Goal: Task Accomplishment & Management: Complete application form

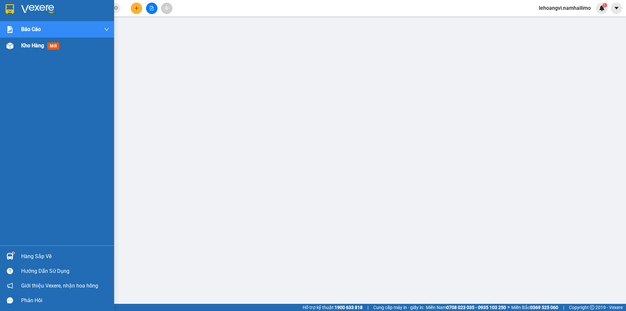
click at [41, 46] on span "Kho hàng" at bounding box center [32, 45] width 23 height 6
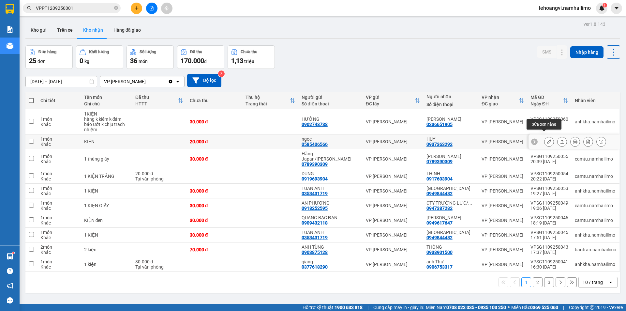
click at [545, 136] on button at bounding box center [549, 141] width 9 height 11
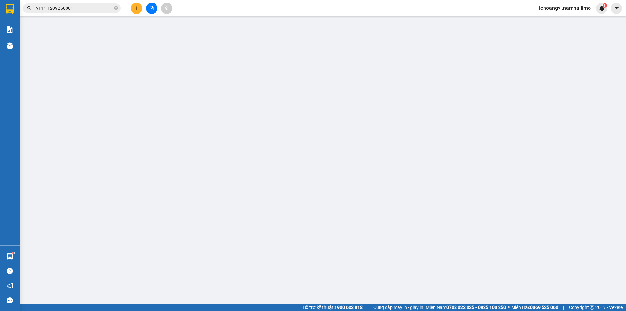
type input "0585406566"
type input "ngọc"
type input "0937363292"
type input "HUY"
type input "20.000"
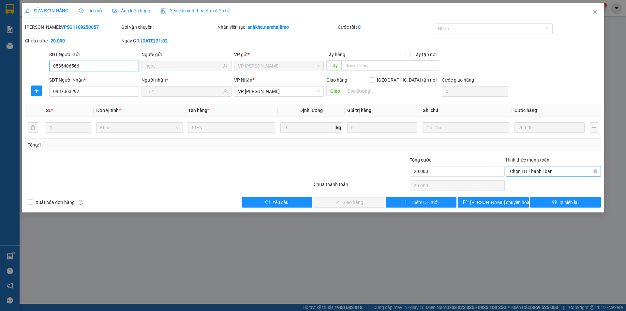
click at [538, 172] on span "Chọn HT Thanh Toán" at bounding box center [553, 171] width 87 height 10
click at [534, 184] on div "Tại văn phòng" at bounding box center [553, 184] width 87 height 7
type input "0"
click at [345, 200] on span "Giao hàng" at bounding box center [352, 202] width 21 height 7
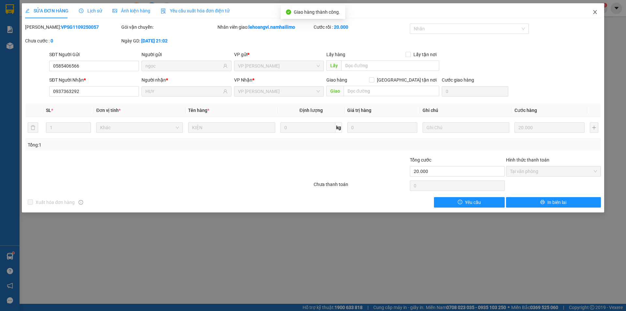
click at [596, 12] on icon "close" at bounding box center [595, 12] width 4 height 4
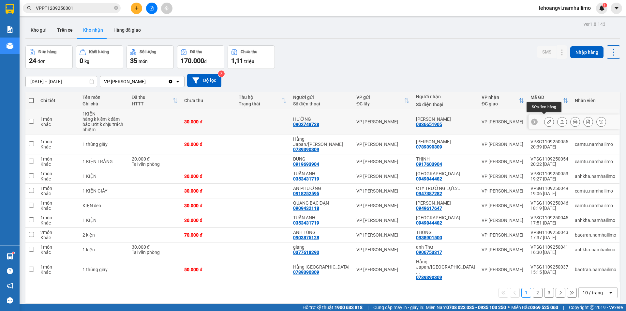
click at [547, 119] on icon at bounding box center [549, 121] width 5 height 5
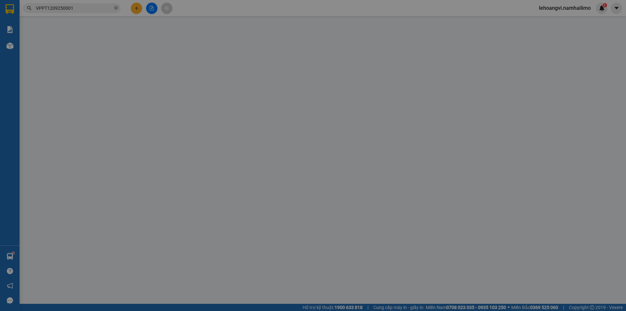
type input "0902748738"
type input "HƯỜNG"
type input "0336651905"
type input "[PERSON_NAME]"
type input "30.000"
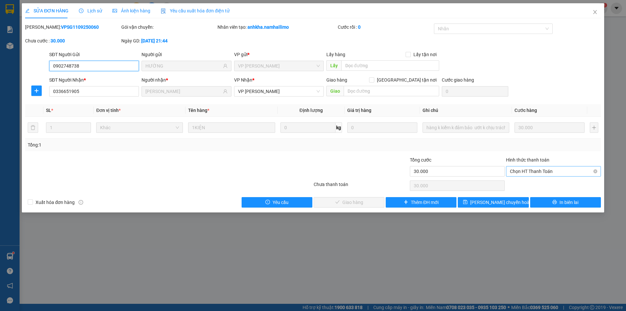
click at [527, 172] on span "Chọn HT Thanh Toán" at bounding box center [553, 171] width 87 height 10
click at [524, 182] on div "Tại văn phòng" at bounding box center [553, 184] width 87 height 7
type input "0"
click at [355, 200] on span "Giao hàng" at bounding box center [352, 202] width 21 height 7
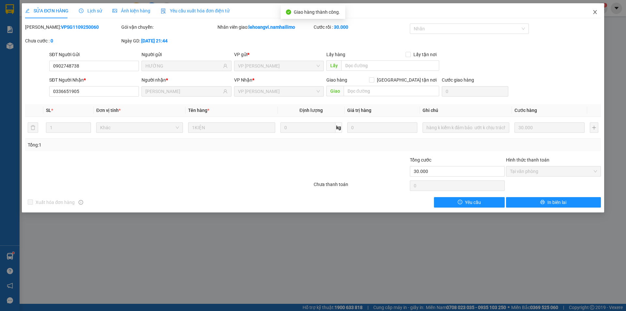
click at [595, 14] on icon "close" at bounding box center [595, 11] width 5 height 5
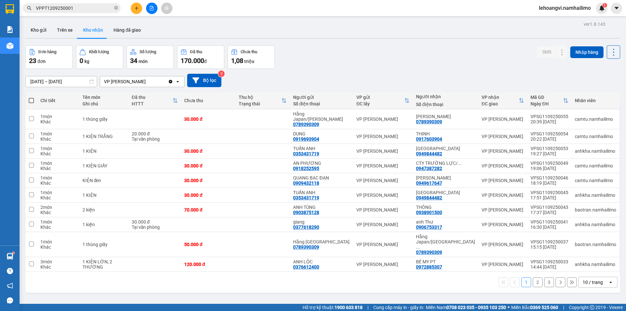
click at [536, 277] on button "2" at bounding box center [538, 282] width 10 height 10
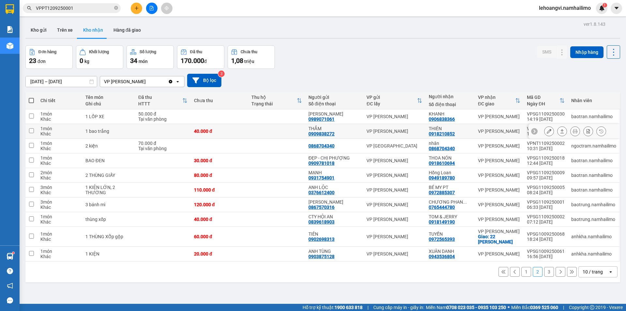
click at [547, 132] on icon at bounding box center [549, 131] width 5 height 5
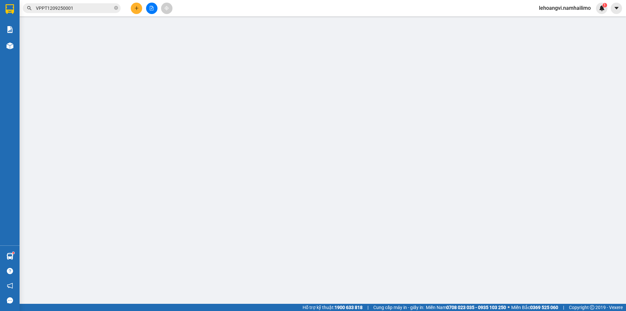
type input "0909838272"
type input "THẮM"
type input "0918210852"
type input "THIÊN"
type input "40.000"
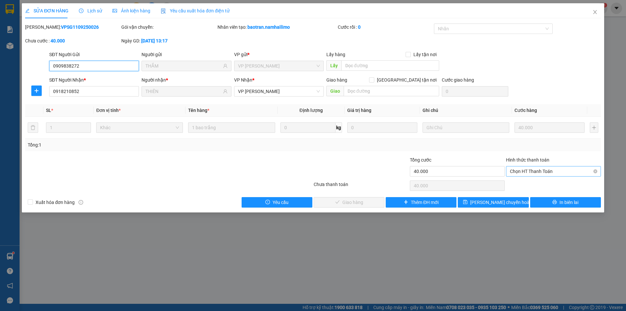
click at [532, 176] on span "Chọn HT Thanh Toán" at bounding box center [553, 171] width 87 height 10
click at [526, 182] on div "Tại văn phòng" at bounding box center [553, 184] width 87 height 7
type input "0"
click at [355, 194] on div "Total Paid Fee 0 Total UnPaid Fee 40.000 Cash Collection Total Fee Mã ĐH: VPSG1…" at bounding box center [313, 115] width 576 height 184
click at [369, 202] on button "Giao hàng" at bounding box center [349, 202] width 71 height 10
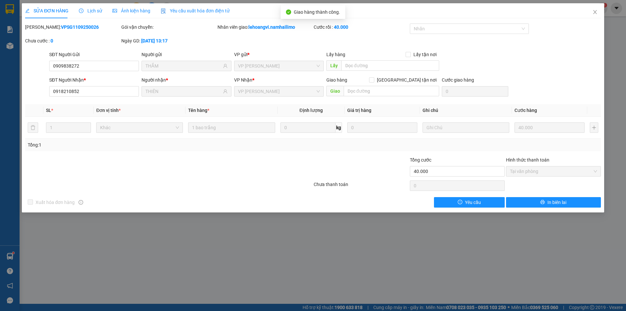
drag, startPoint x: 75, startPoint y: 246, endPoint x: 81, endPoint y: 238, distance: 9.4
click at [75, 246] on div "SỬA ĐƠN HÀNG Lịch sử Ảnh kiện hàng Yêu cầu xuất hóa đơn điện tử Total Paid Fee …" at bounding box center [313, 155] width 626 height 311
click at [595, 15] on icon "close" at bounding box center [595, 11] width 5 height 5
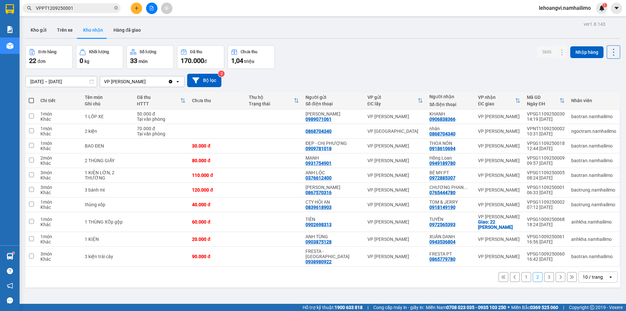
click at [576, 9] on span "lehoangvi.namhailimo" at bounding box center [565, 8] width 62 height 8
click at [569, 19] on span "Đăng xuất" at bounding box center [568, 20] width 49 height 7
